Goal: Task Accomplishment & Management: Manage account settings

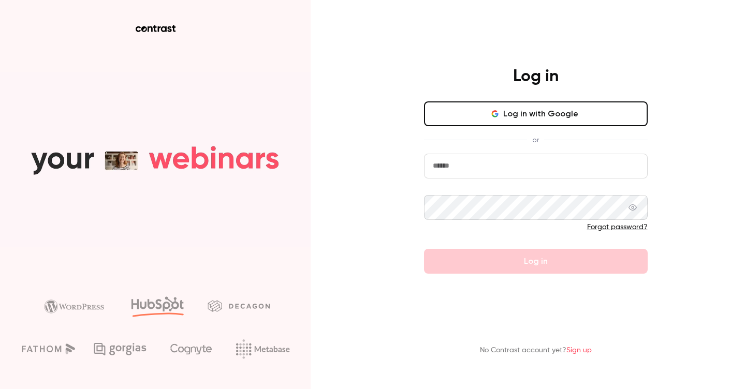
click at [536, 105] on button "Log in with Google" at bounding box center [536, 113] width 224 height 25
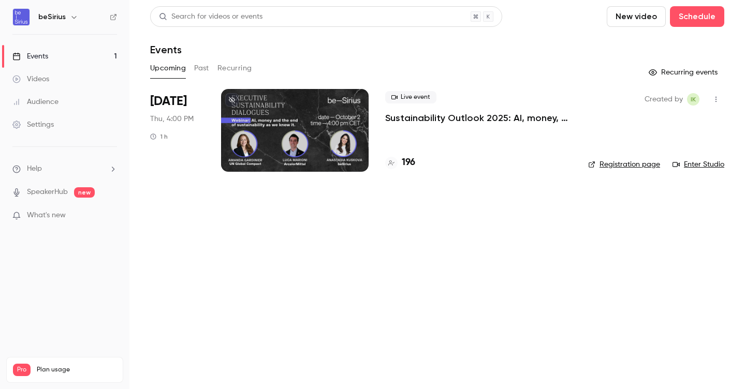
click at [417, 121] on p "Sustainability Outlook 2025: AI, money, and the end of sustainability as we kne…" at bounding box center [478, 118] width 186 height 12
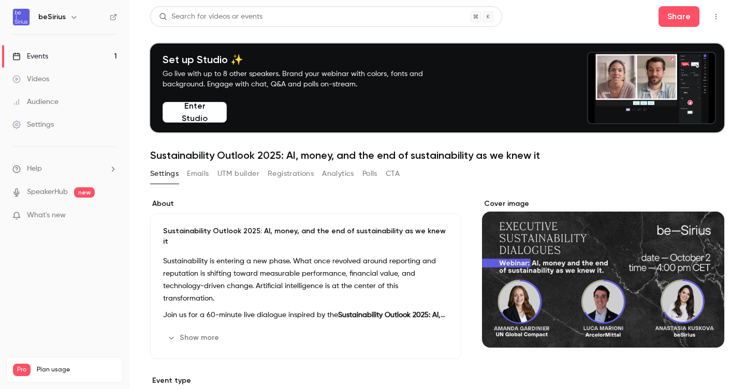
click at [290, 166] on button "Registrations" at bounding box center [291, 174] width 46 height 17
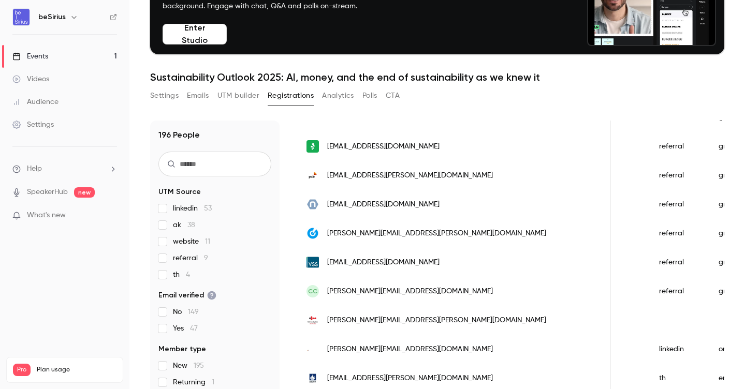
scroll to position [214, 0]
